Goal: Find specific page/section: Find specific page/section

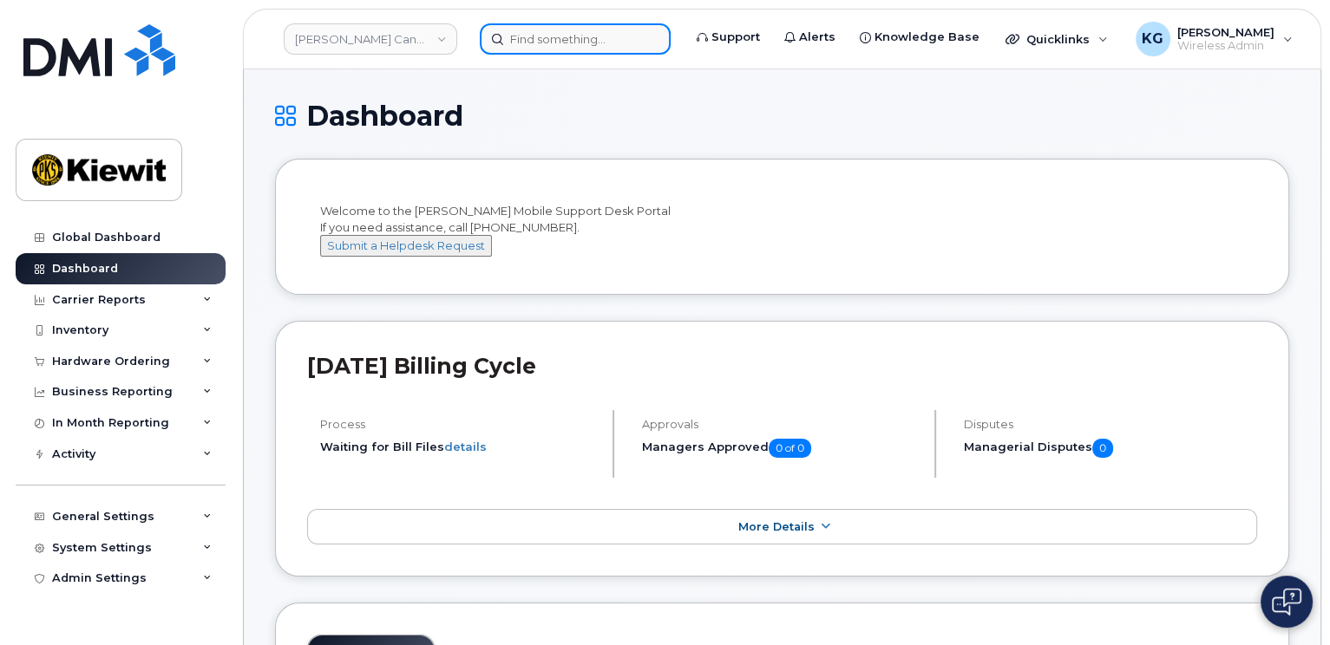
click at [524, 23] on input at bounding box center [575, 38] width 191 height 31
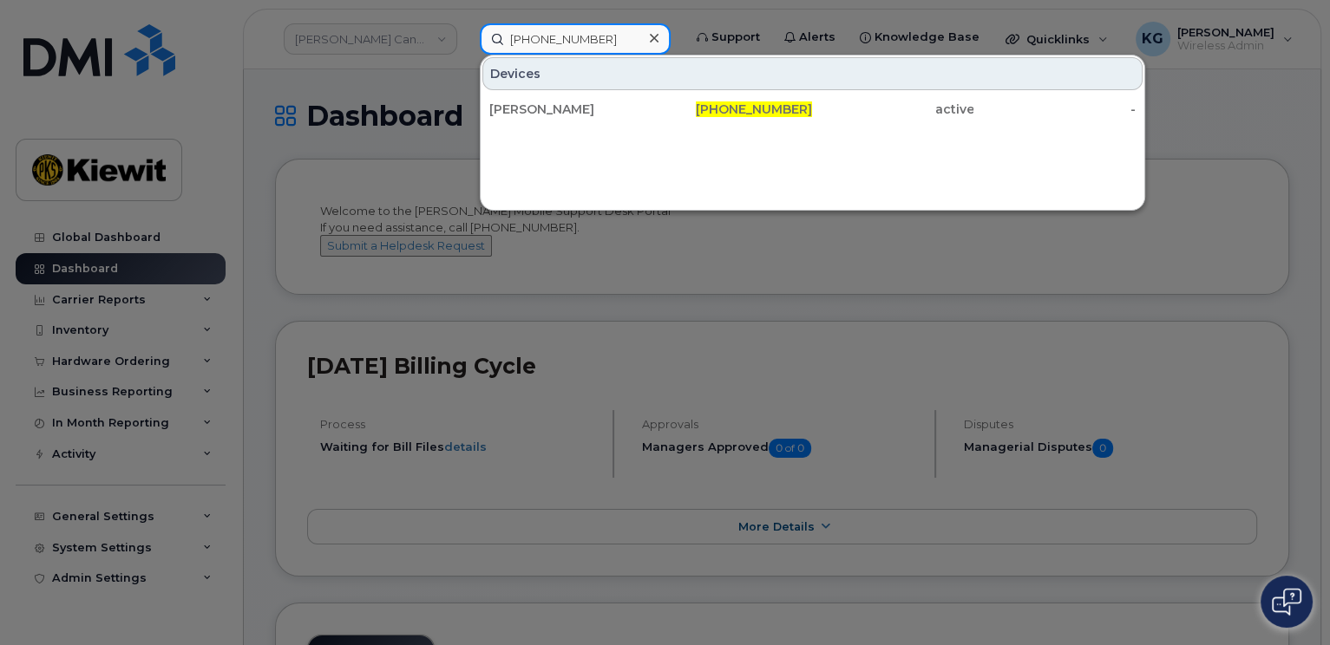
type input "[PHONE_NUMBER]"
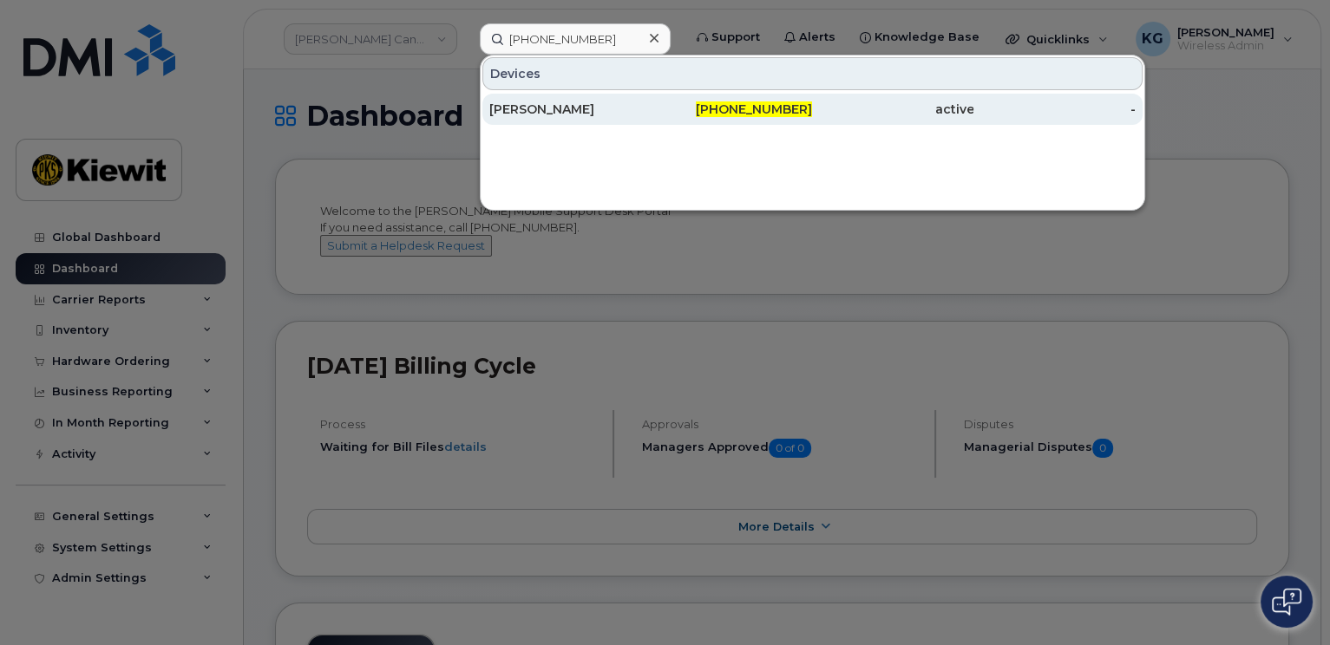
click at [549, 107] on div "[PERSON_NAME]" at bounding box center [569, 109] width 161 height 17
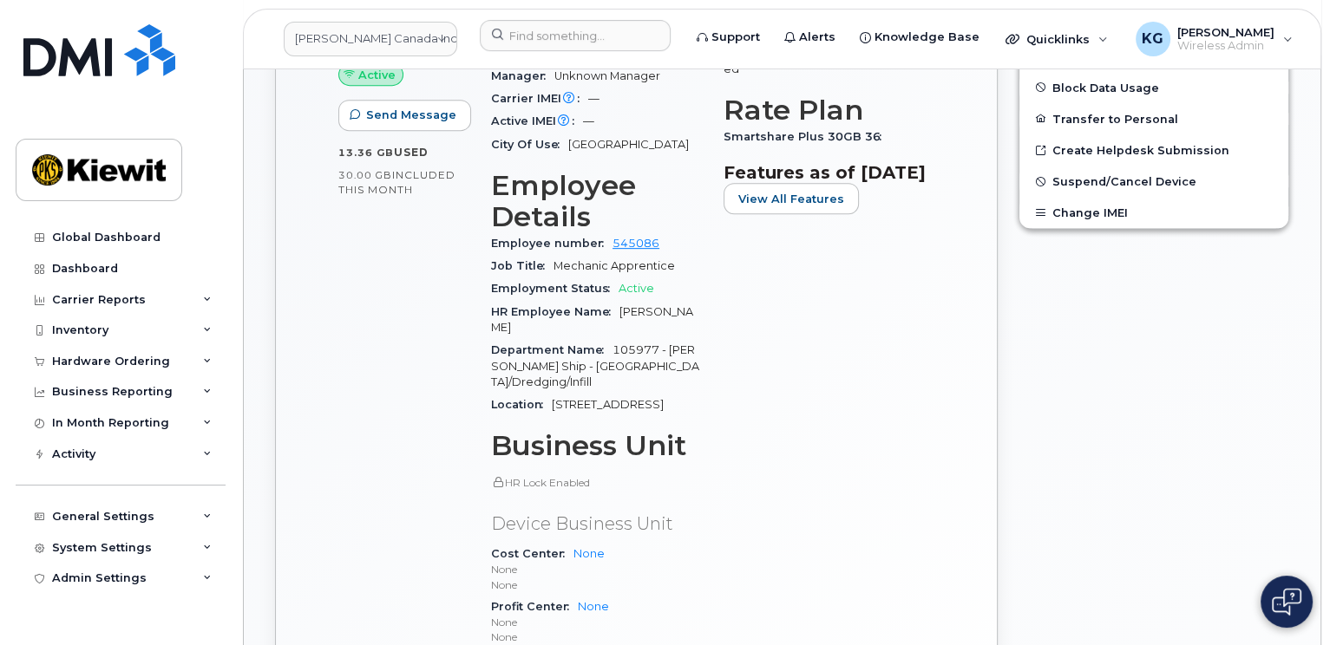
scroll to position [781, 0]
